Goal: Task Accomplishment & Management: Use online tool/utility

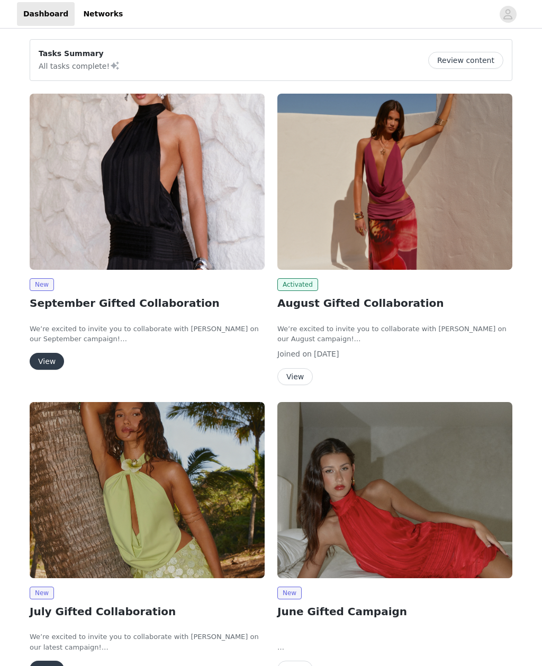
click at [51, 358] on button "View" at bounding box center [47, 361] width 34 height 17
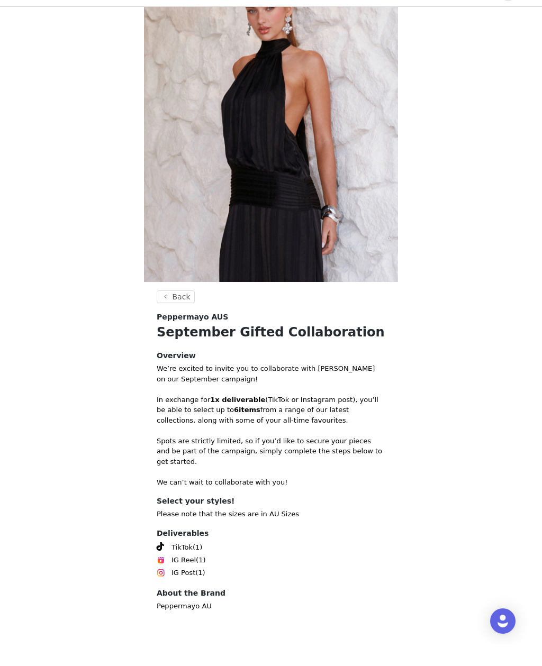
scroll to position [35, 0]
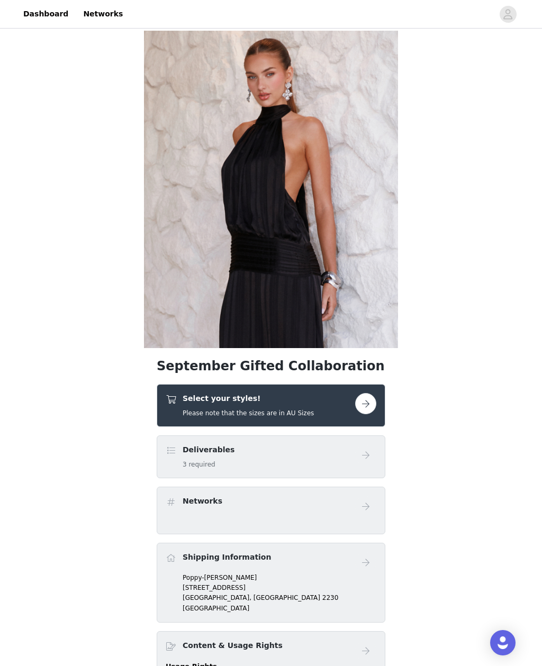
click at [368, 404] on button "button" at bounding box center [365, 403] width 21 height 21
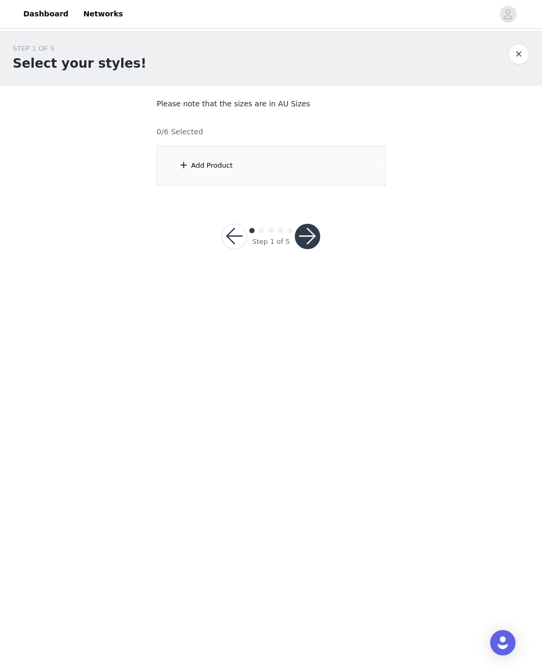
click at [328, 158] on div "Add Product" at bounding box center [271, 166] width 229 height 40
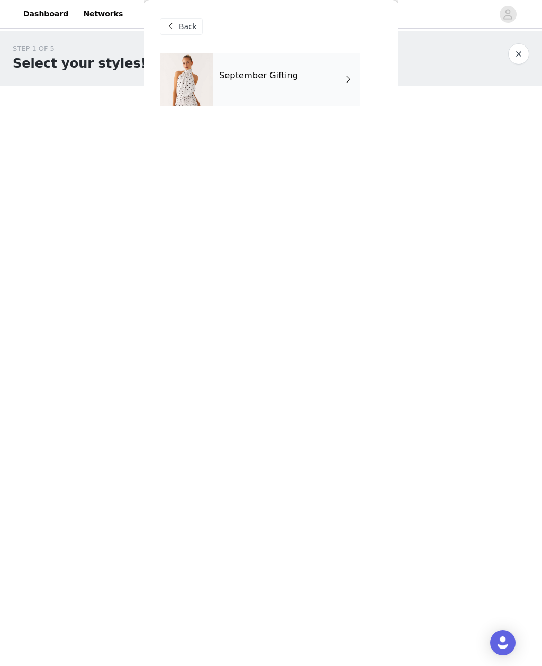
click at [310, 63] on div "September Gifting" at bounding box center [286, 79] width 147 height 53
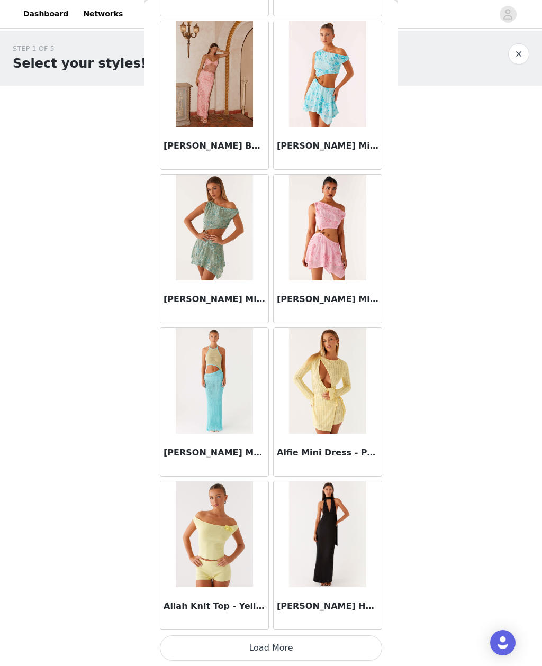
click at [353, 642] on button "Load More" at bounding box center [271, 648] width 222 height 25
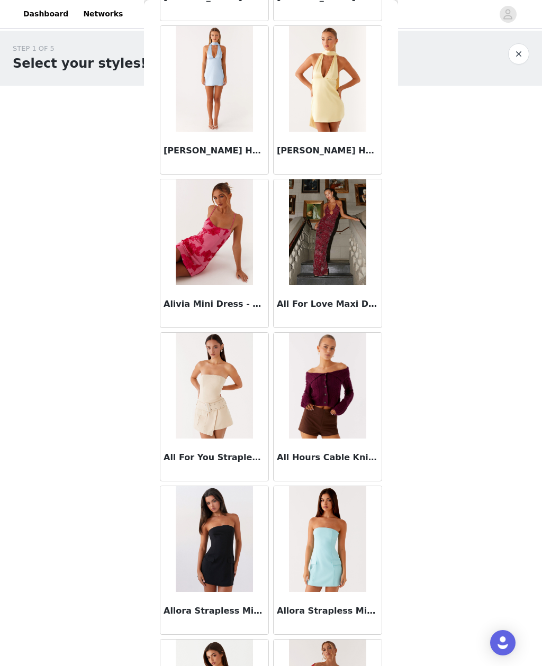
scroll to position [1882, 0]
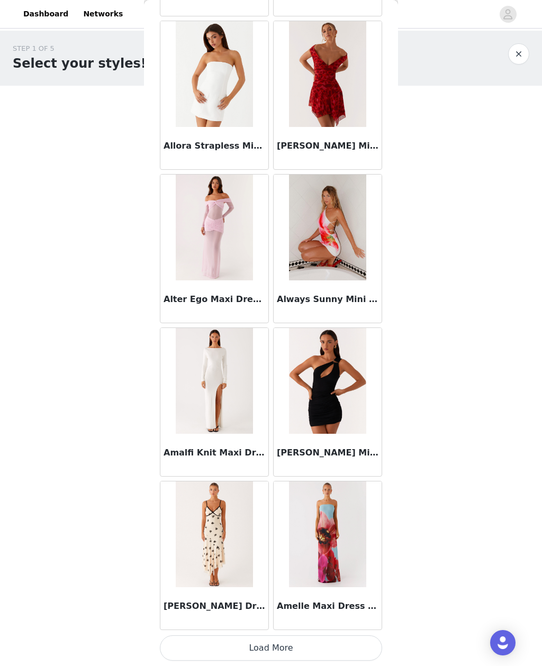
click at [347, 642] on button "Load More" at bounding box center [271, 648] width 222 height 25
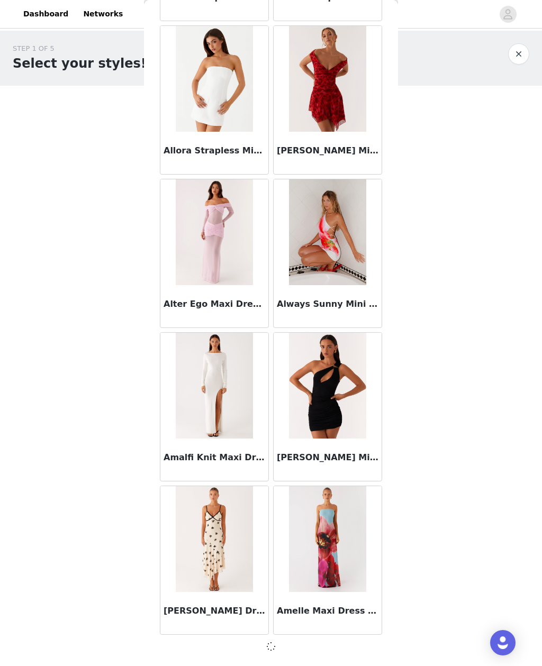
scroll to position [2483, 0]
